Goal: Feedback & Contribution: Submit feedback/report problem

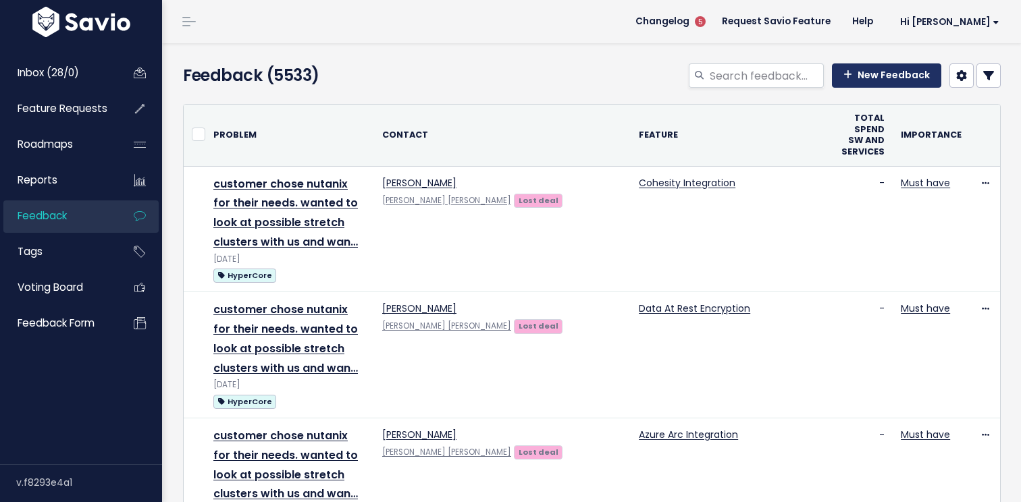
click at [878, 79] on link "New Feedback" at bounding box center [886, 75] width 109 height 24
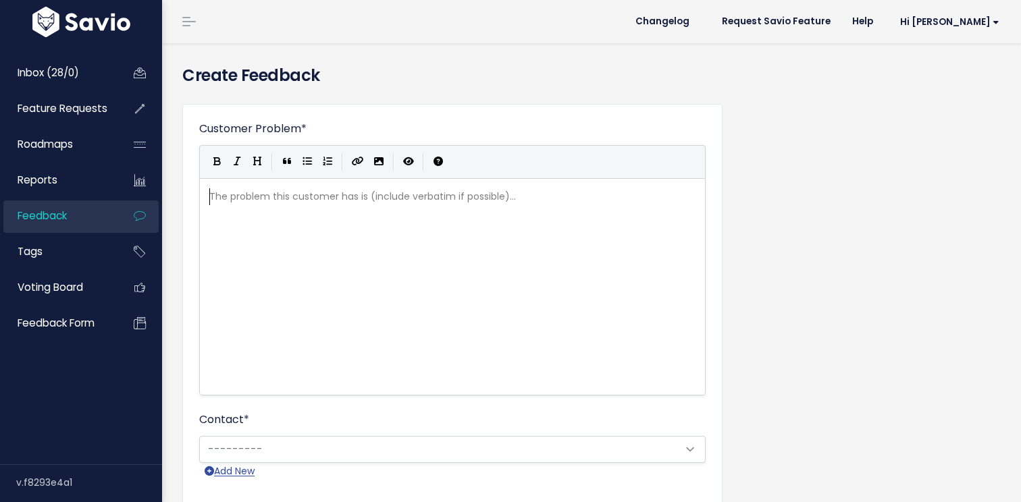
scroll to position [1, 0]
click at [374, 208] on div "The problem this customer has is (include verbatim if possible)... xxxxxxxxxx ​" at bounding box center [469, 304] width 525 height 236
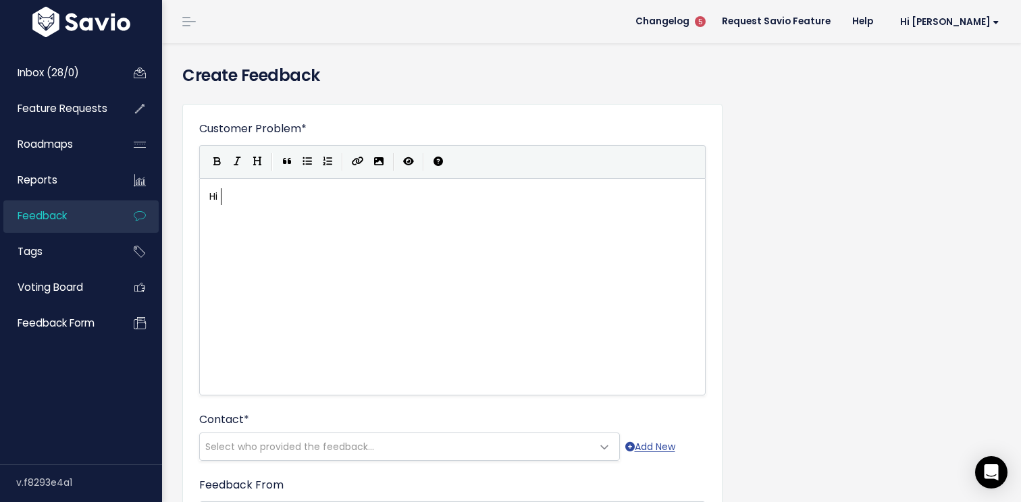
type textarea "Hi l"
type textarea "Leondard,"
type textarea "Yesterday we have a return from the customer. Since the update of the cluster h…"
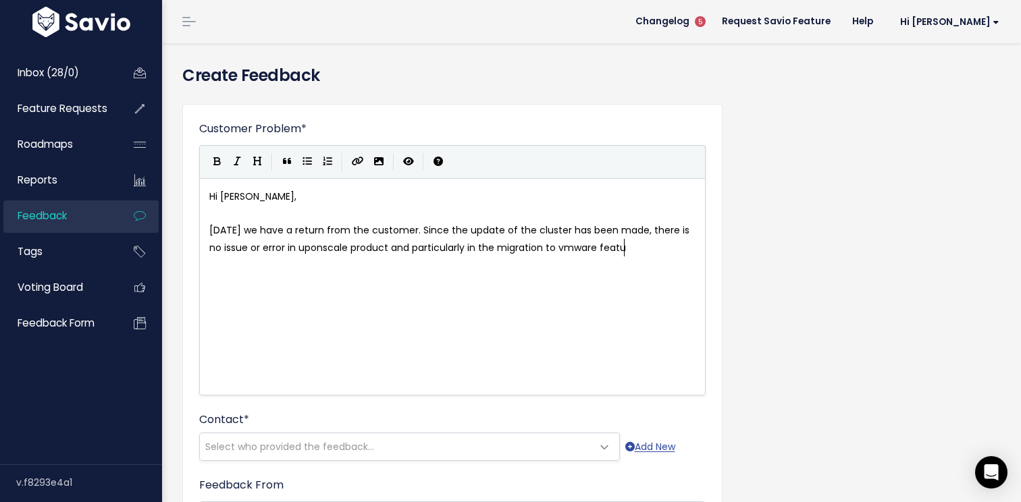
scroll to position [5, 481]
type textarea "de, there is no issue or error in uponscale product and particularly in the mig…"
type textarea "This confirms there is a bug in the previous version of Hype4r"
type textarea "rcore and we wasted a lot of time becausee eveyron"
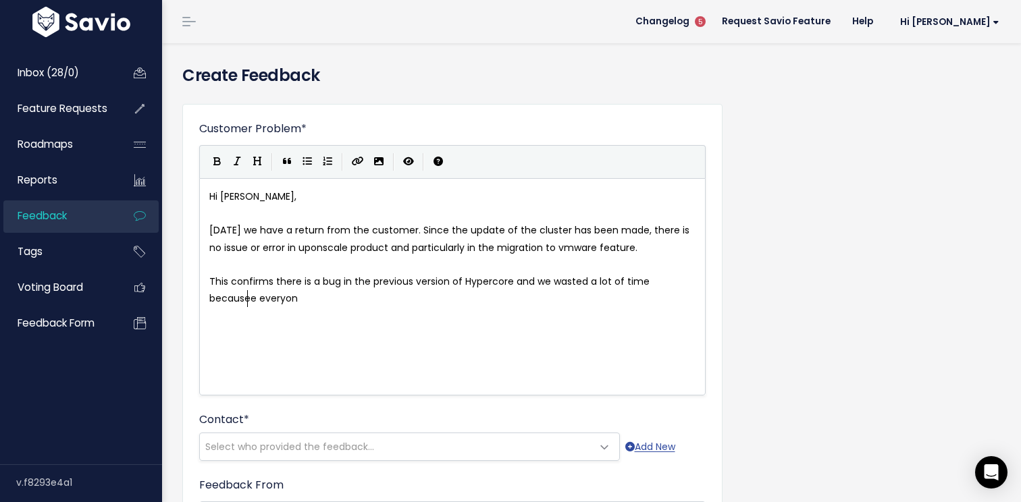
scroll to position [5, 26]
type textarea "ryone thought it was from UPONSCALE."
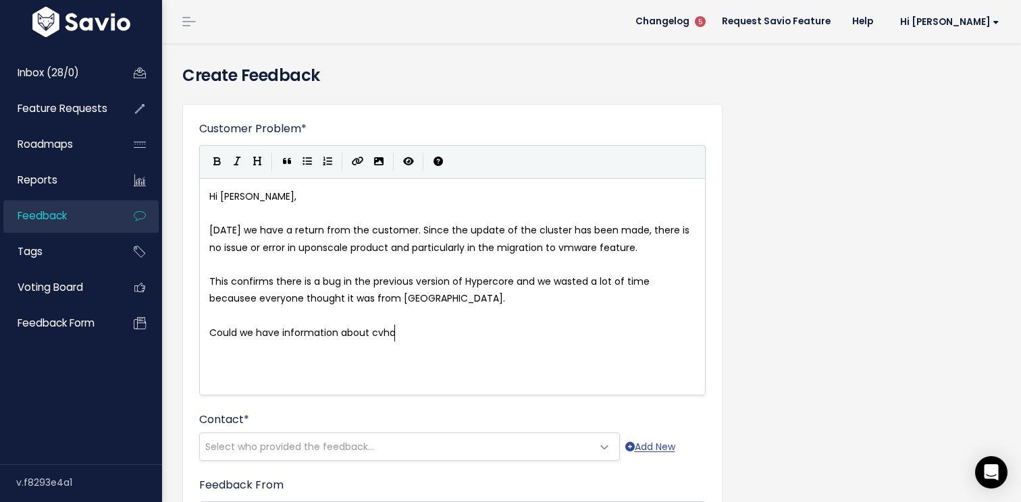
type textarea "Could we have information about cvhang"
type textarea "hanges in hypercore for future versions BEFORE their publication? Tuhe"
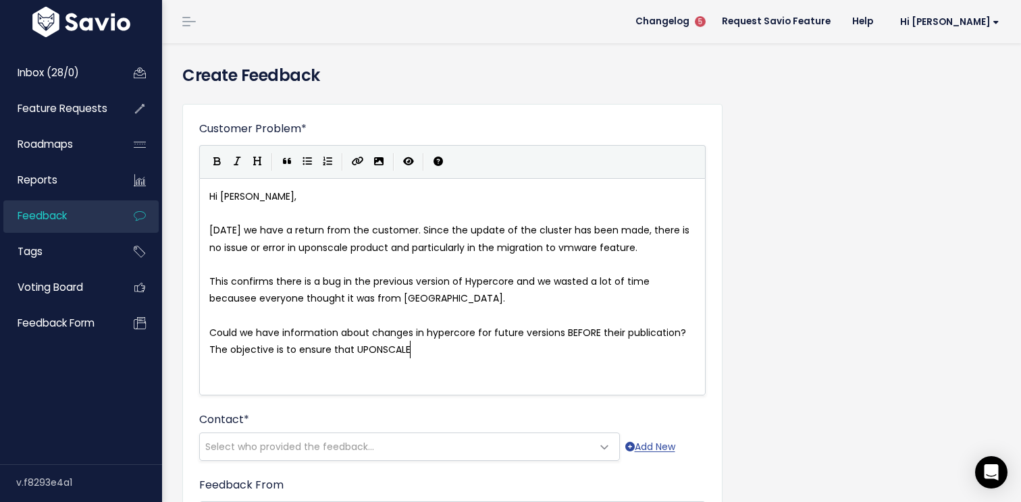
scroll to position [5, 194]
type textarea "he objective is to ensure that UPONSCALE can continue to function correctly for…"
type textarea "r"
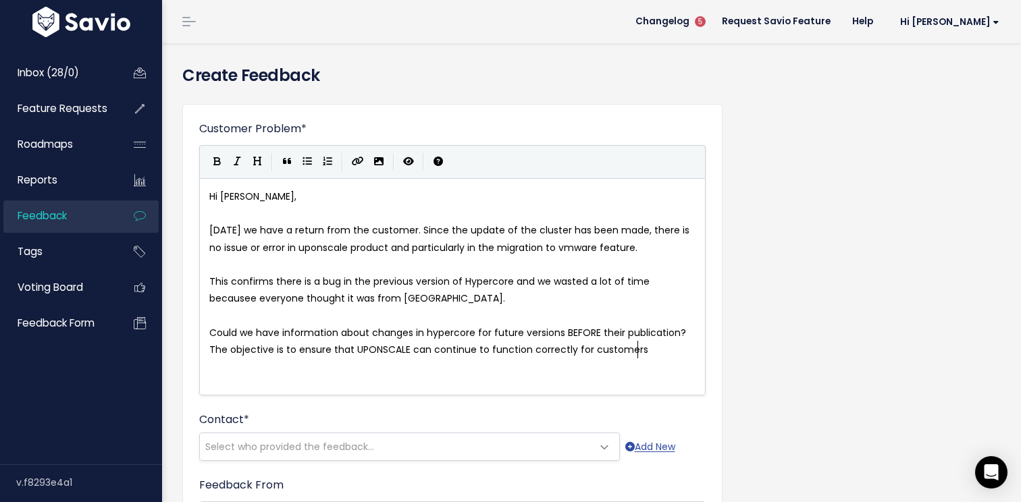
type textarea "ers."
type textarea "Thank you so much,"
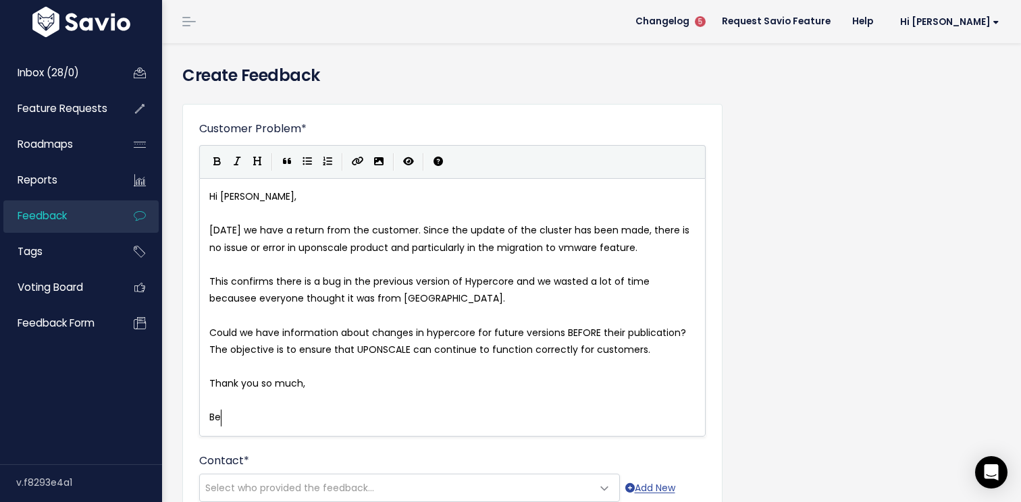
type textarea "Bes6t"
type textarea "t,"
type textarea "regards,"
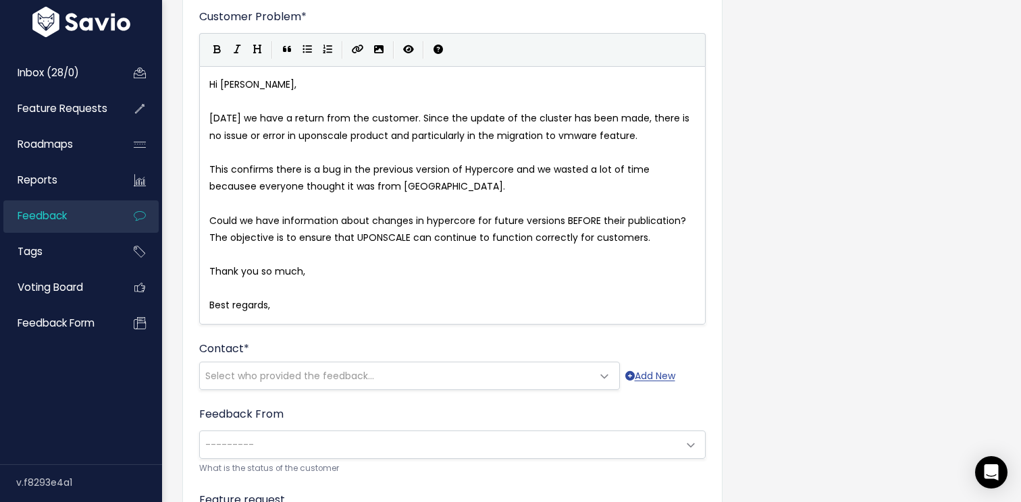
scroll to position [126, 0]
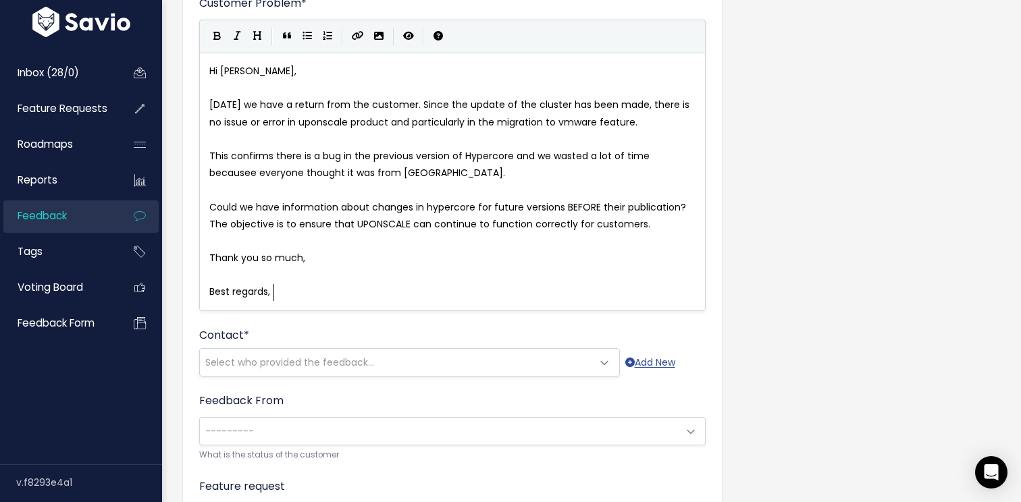
drag, startPoint x: 685, startPoint y: 156, endPoint x: 739, endPoint y: 146, distance: 54.8
click at [652, 156] on span "This confirms there is a bug in the previous version of Hypercore and we wasted…" at bounding box center [430, 164] width 443 height 30
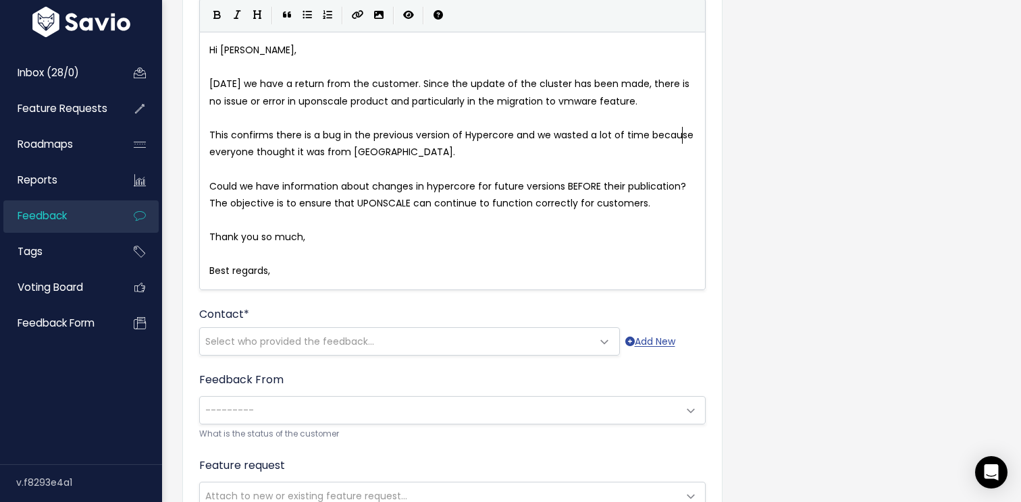
scroll to position [199, 0]
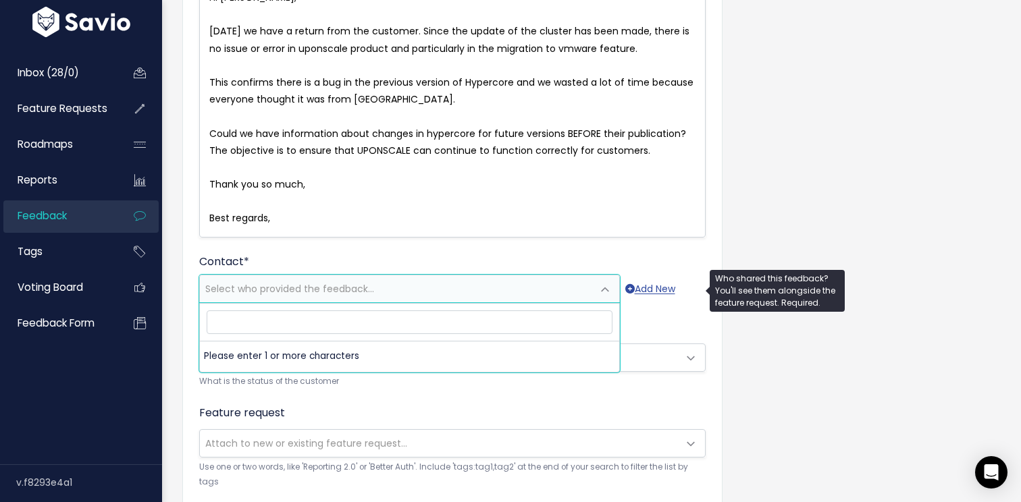
click at [563, 279] on span "Select who provided the feedback..." at bounding box center [396, 288] width 392 height 27
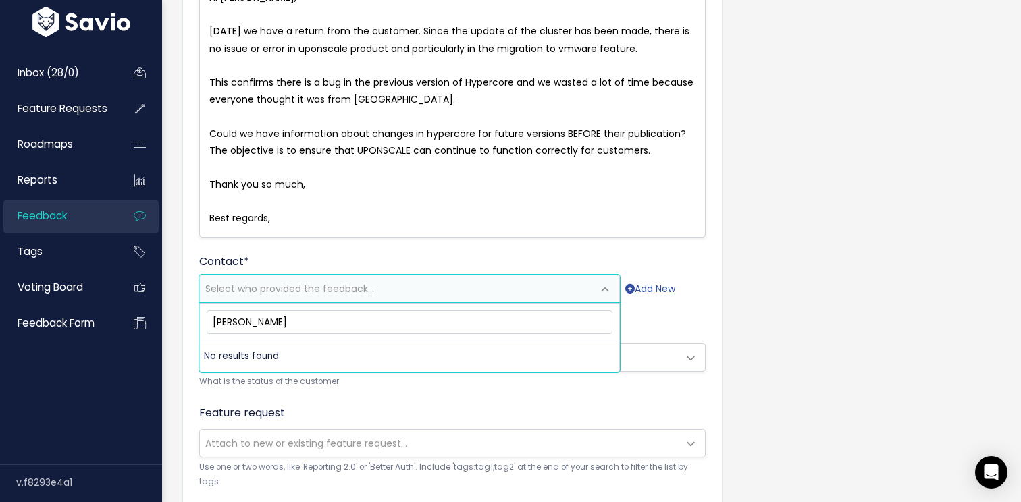
drag, startPoint x: 319, startPoint y: 319, endPoint x: 260, endPoint y: 319, distance: 59.4
click at [259, 321] on input "Frederic MASSON" at bounding box center [410, 323] width 406 height 24
type input "F"
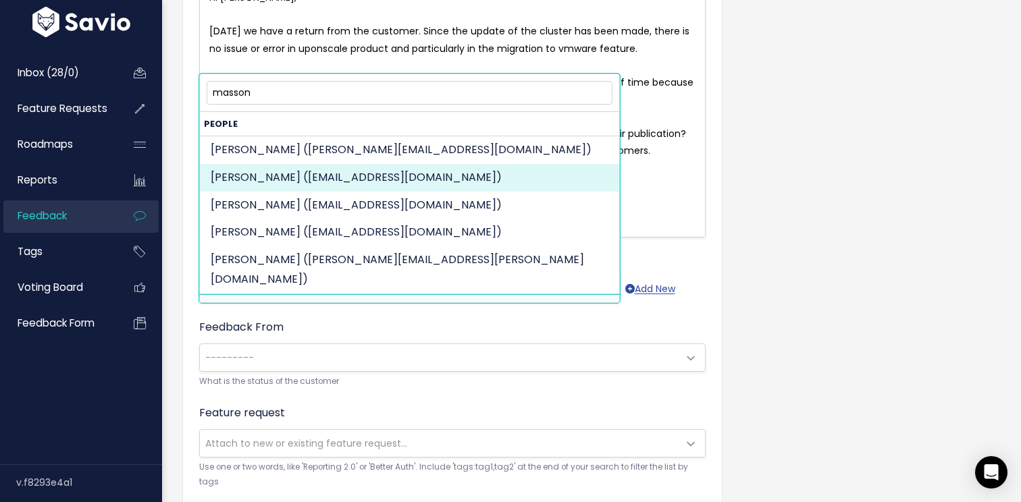
type input "masson"
select select "ACTIVE"
select select "15265128"
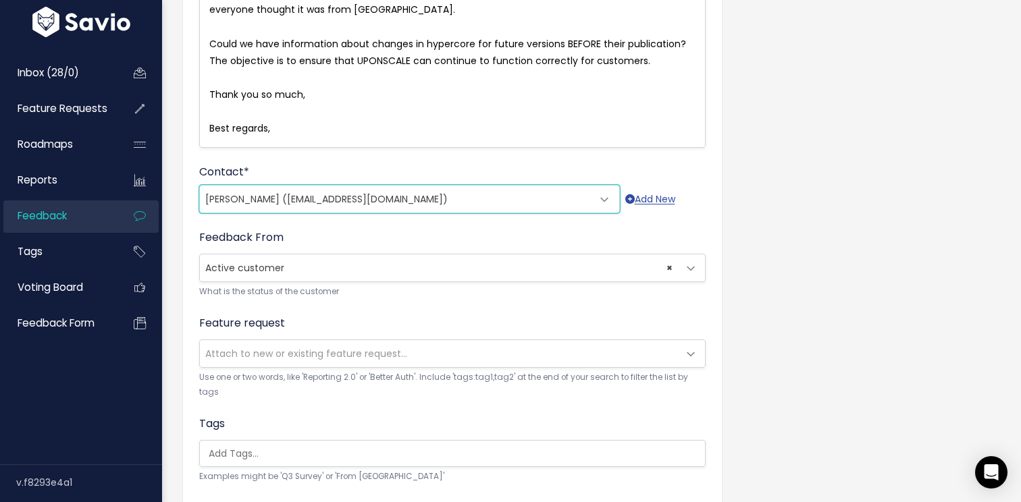
scroll to position [303, 0]
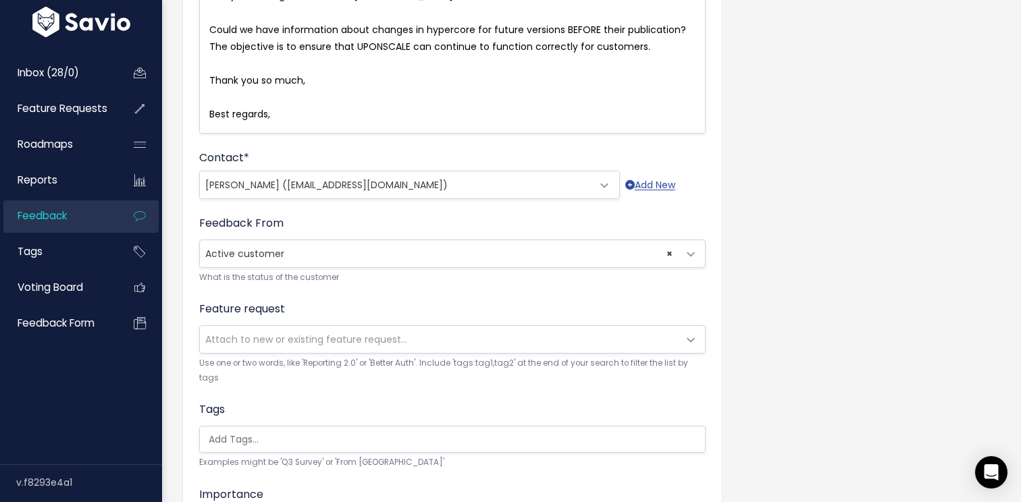
click at [268, 340] on span "Attach to new or existing feature request..." at bounding box center [306, 340] width 202 height 14
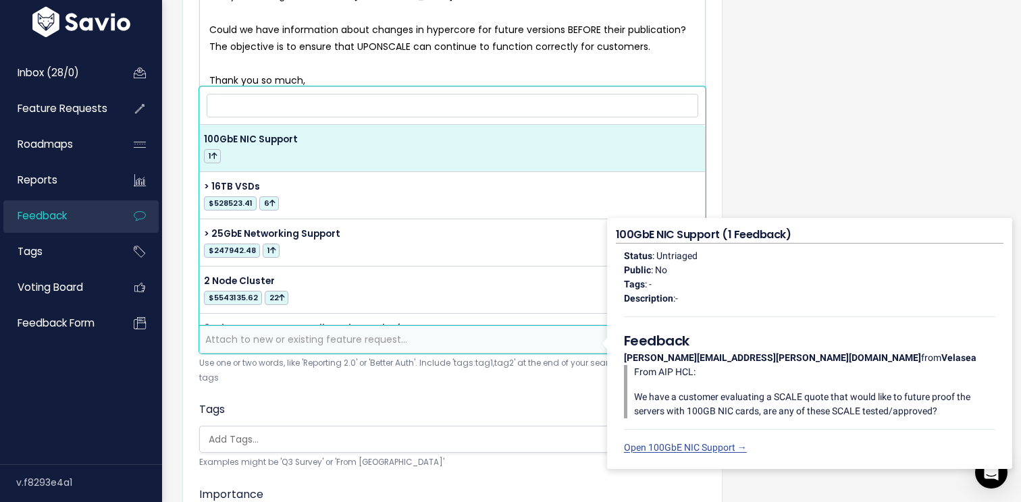
click at [410, 109] on input "search" at bounding box center [452, 106] width 491 height 24
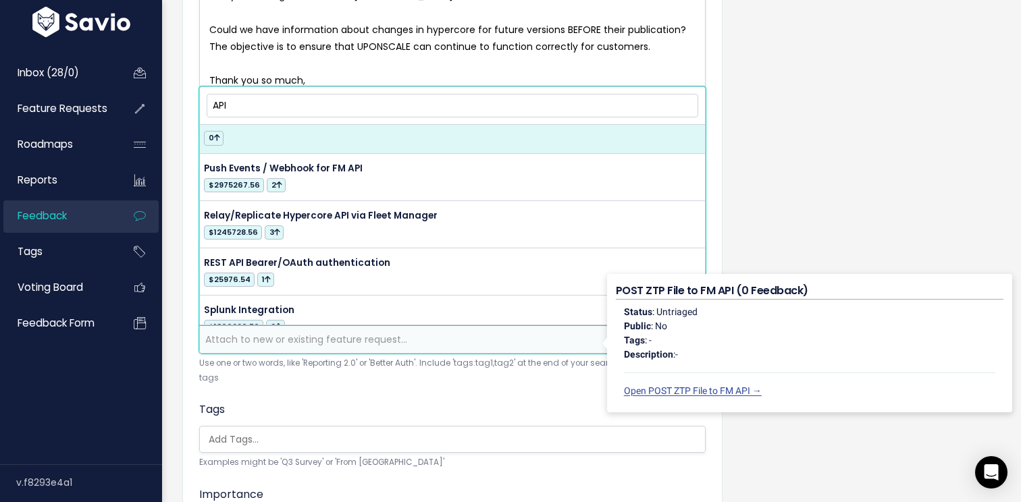
scroll to position [1146, 0]
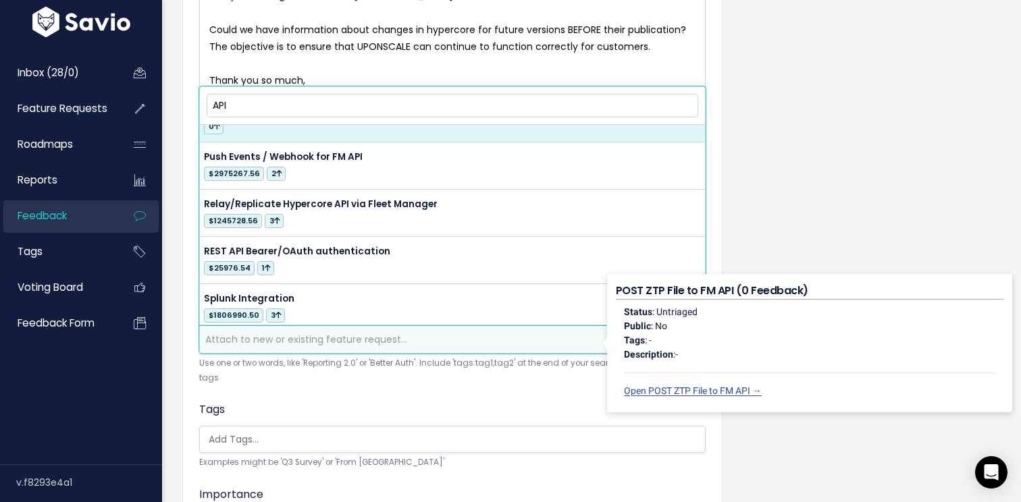
click at [247, 105] on input "API" at bounding box center [452, 106] width 491 height 24
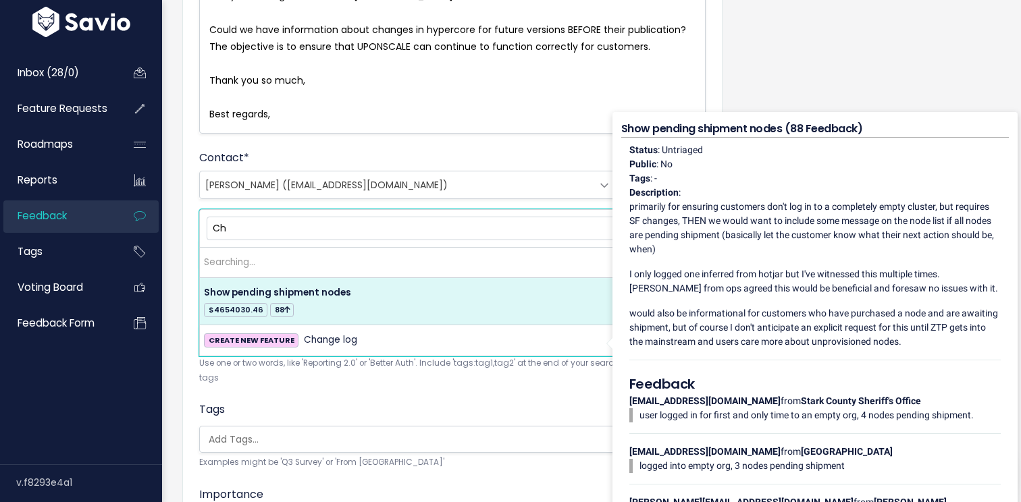
type input "C"
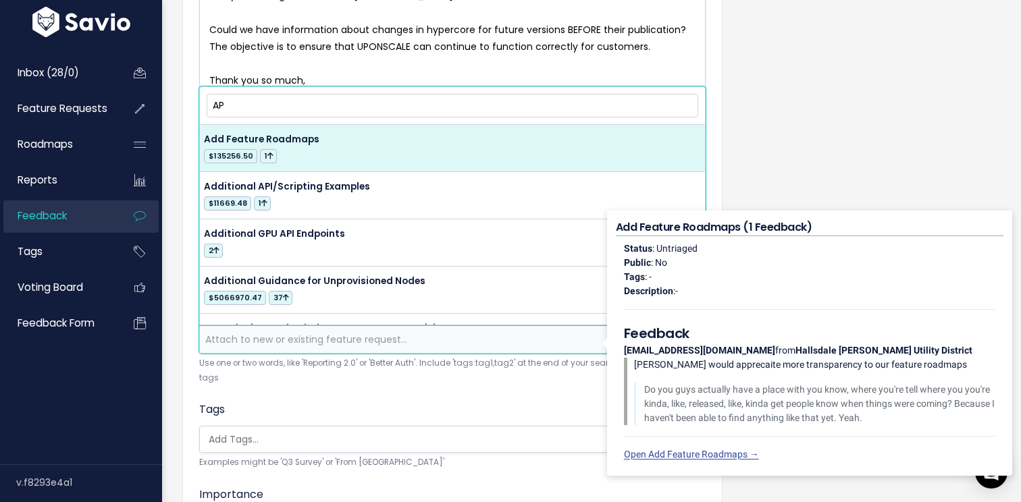
type input "A"
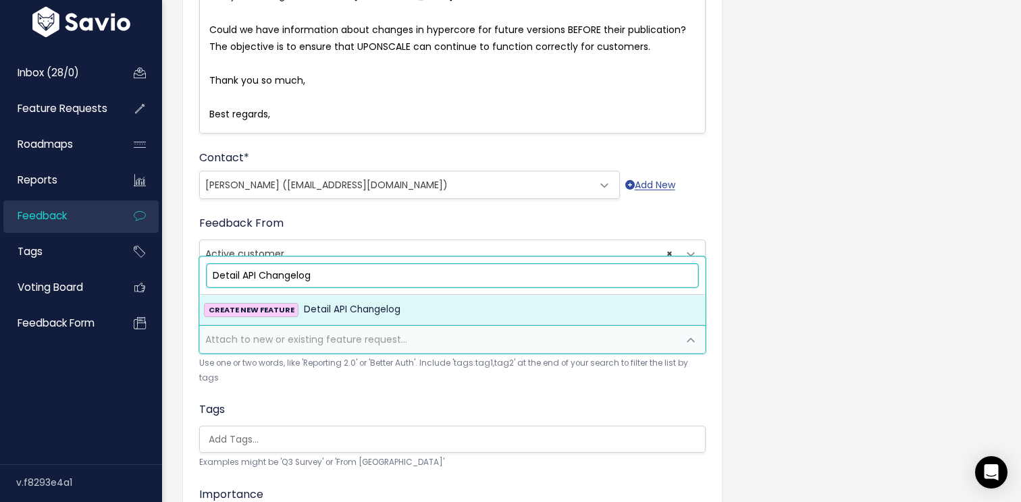
click at [238, 271] on input "Detail API Changelog" at bounding box center [452, 276] width 491 height 24
type input "Detailed HyperCore API Changelog"
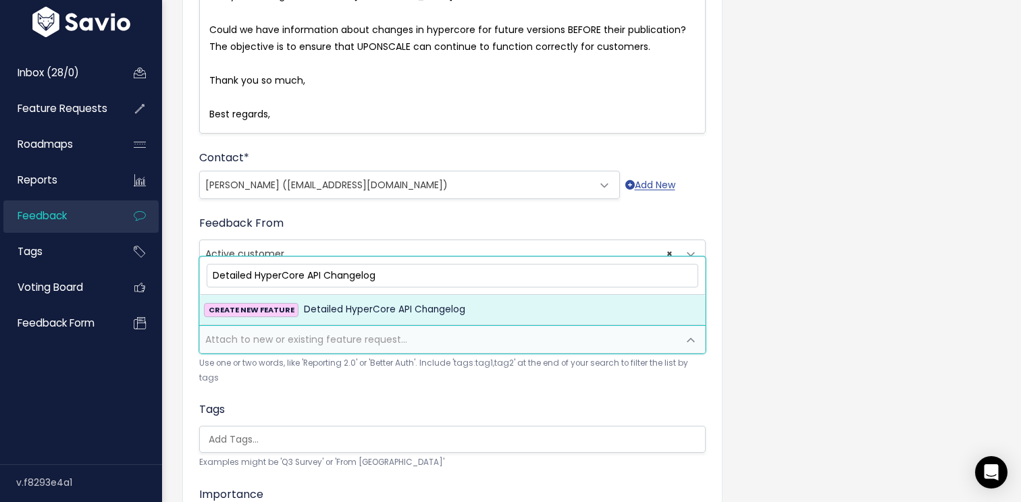
click at [352, 307] on span "Detailed HyperCore API Changelog" at bounding box center [384, 310] width 161 height 16
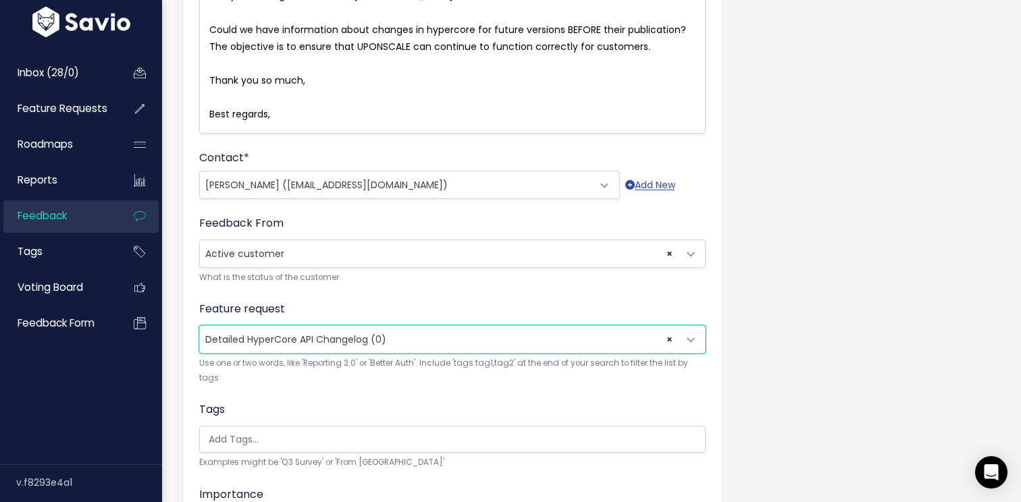
scroll to position [428, 0]
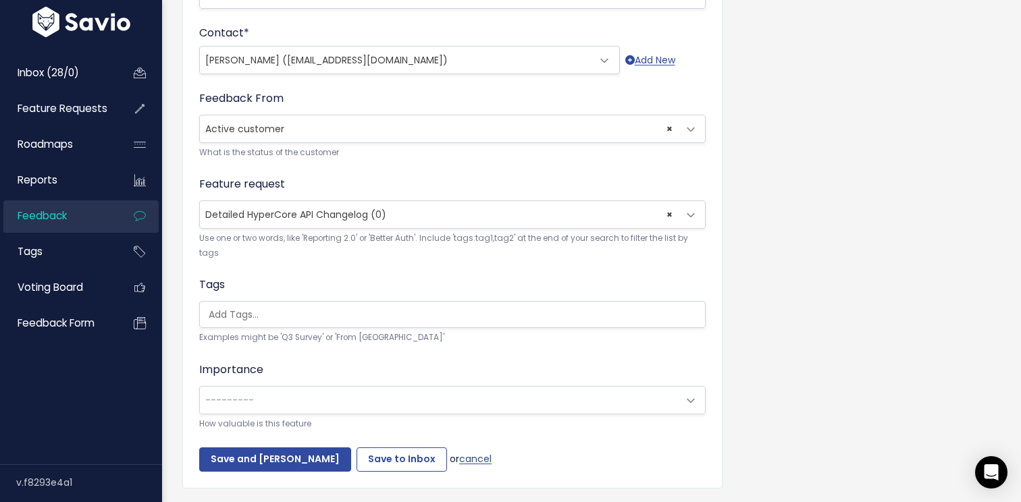
click at [240, 333] on small "Examples might be 'Q3 Survey' or 'From Skype'" at bounding box center [452, 338] width 506 height 14
click at [246, 313] on input "search" at bounding box center [455, 315] width 505 height 14
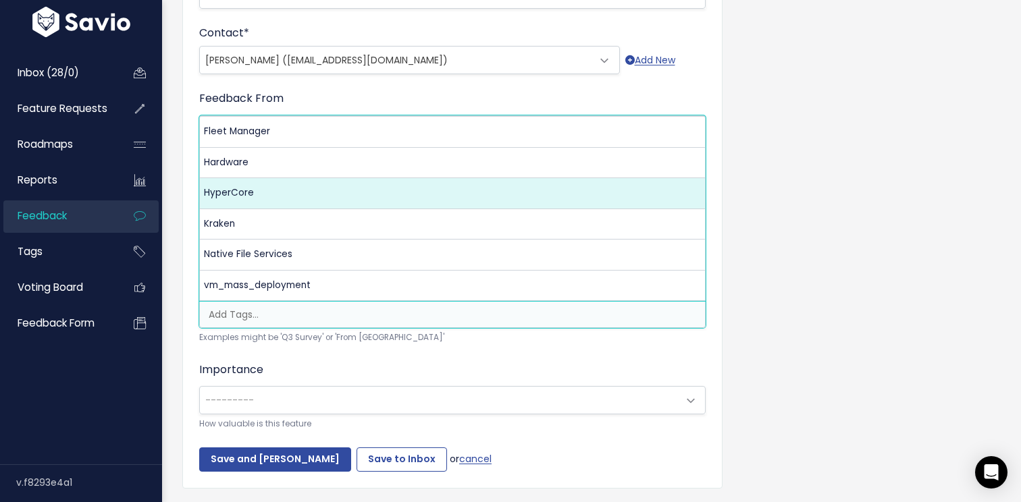
select select "3550"
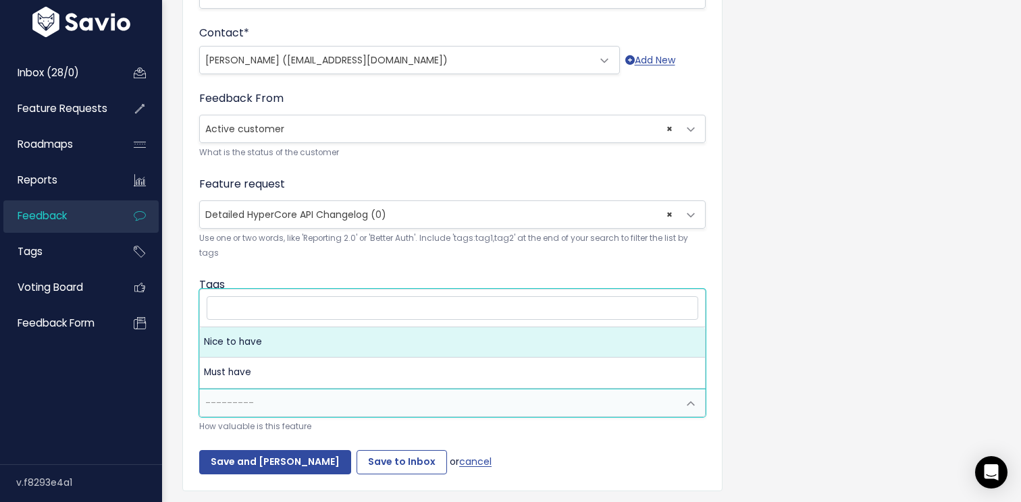
click at [274, 392] on span "---------" at bounding box center [439, 403] width 478 height 27
click at [179, 336] on div "Customer Problem * Hi Leondard, Yesterday we have a return from the customer. S…" at bounding box center [591, 93] width 838 height 857
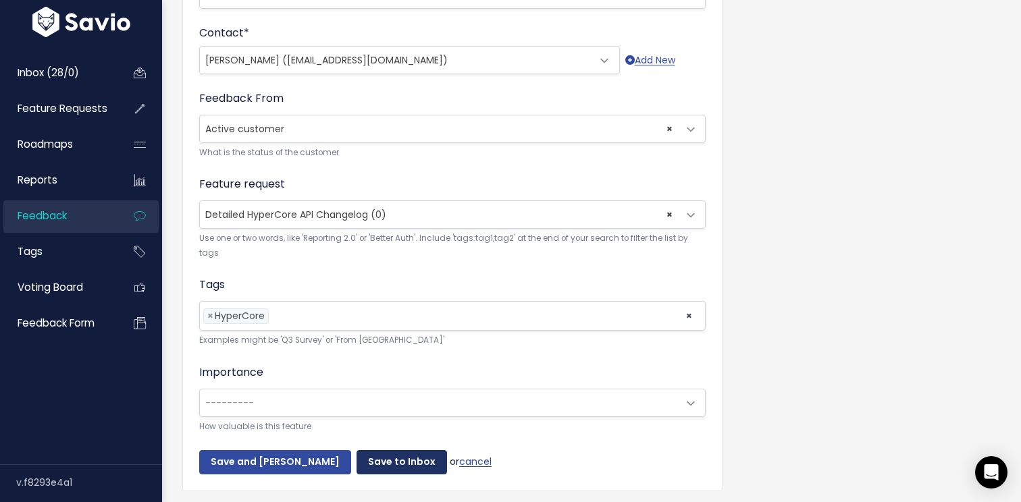
click at [380, 464] on input "Save to Inbox" at bounding box center [401, 462] width 90 height 24
